Goal: Register for event/course

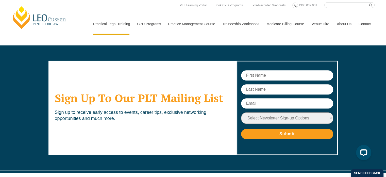
scroll to position [2541, 0]
click at [337, 5] on input "Search here" at bounding box center [350, 5] width 50 height 6
type input "virtual internship"
click at [369, 2] on button "submit" at bounding box center [372, 5] width 6 height 6
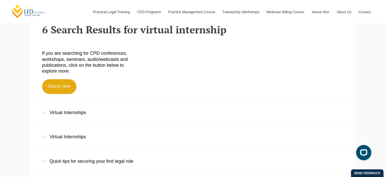
scroll to position [152, 0]
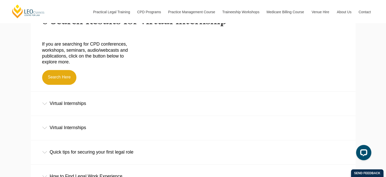
click at [45, 105] on icon at bounding box center [44, 103] width 5 height 3
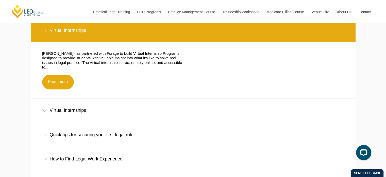
scroll to position [229, 0]
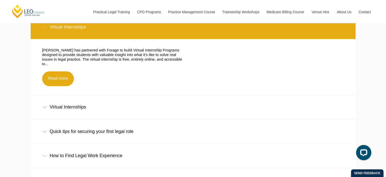
click at [44, 111] on div "Virtual Internships" at bounding box center [193, 107] width 325 height 24
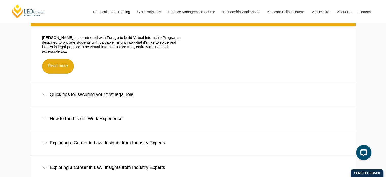
scroll to position [330, 0]
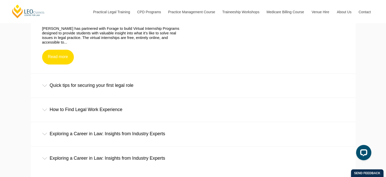
click at [59, 57] on link "Read more" at bounding box center [58, 57] width 32 height 15
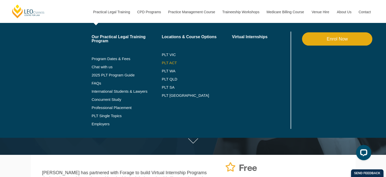
scroll to position [25, 0]
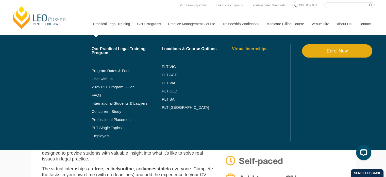
click at [242, 48] on link "Virtual Internships" at bounding box center [261, 49] width 58 height 4
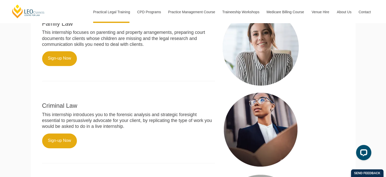
scroll to position [229, 0]
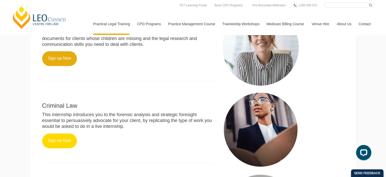
click at [57, 139] on link "Sign-up Now" at bounding box center [59, 140] width 35 height 15
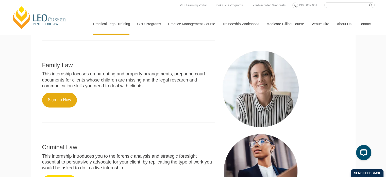
scroll to position [178, 0]
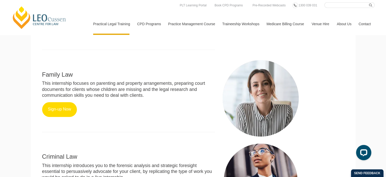
click at [71, 111] on link "Sign-up Now" at bounding box center [59, 109] width 35 height 15
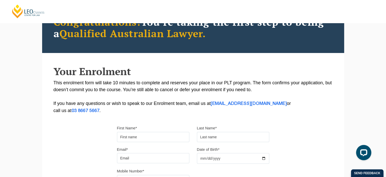
scroll to position [18, 0]
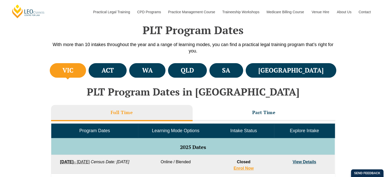
scroll to position [152, 0]
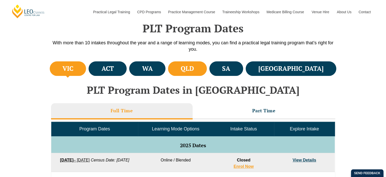
click at [194, 67] on h4 "QLD" at bounding box center [187, 68] width 13 height 8
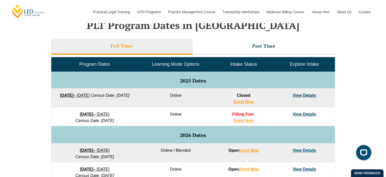
scroll to position [229, 0]
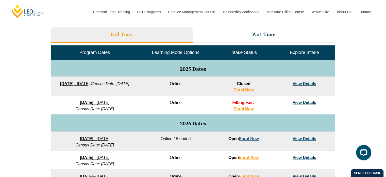
click at [256, 139] on link "Enrol Now" at bounding box center [249, 138] width 20 height 4
